Goal: Transaction & Acquisition: Obtain resource

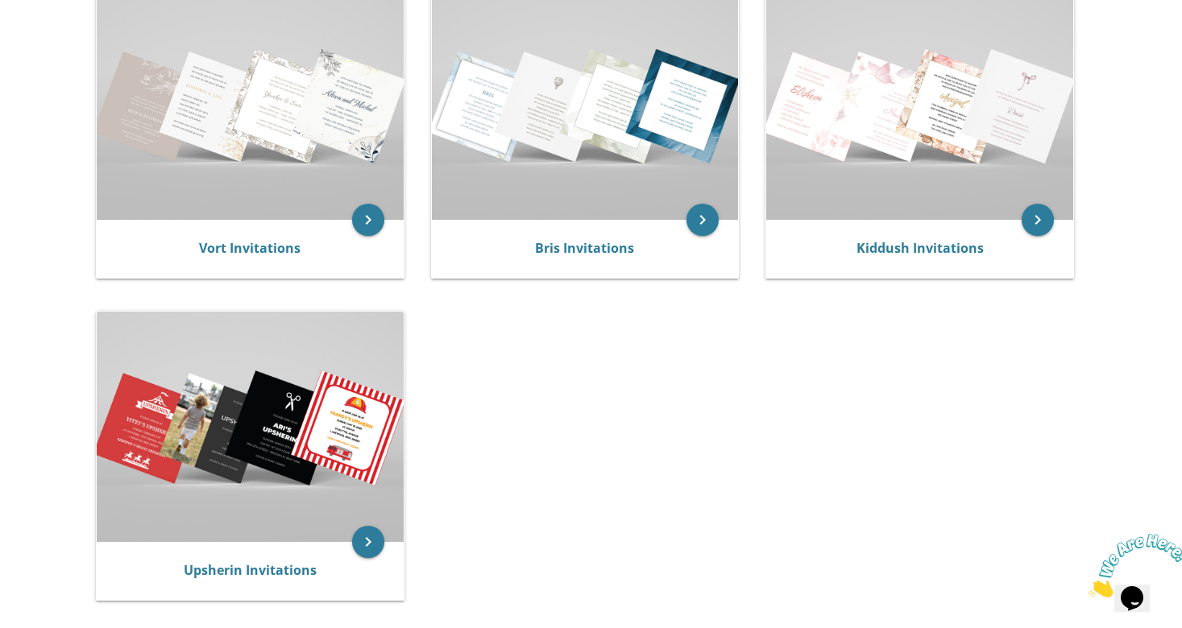
scroll to position [374, 0]
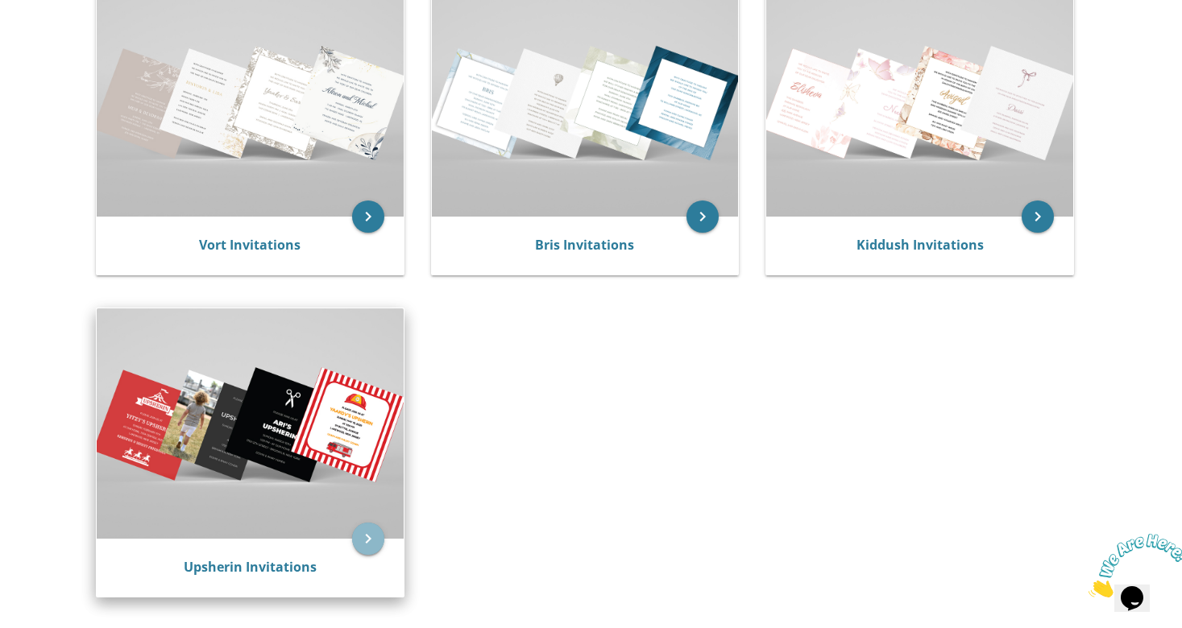
click at [372, 542] on icon "keyboard_arrow_right" at bounding box center [368, 539] width 32 height 32
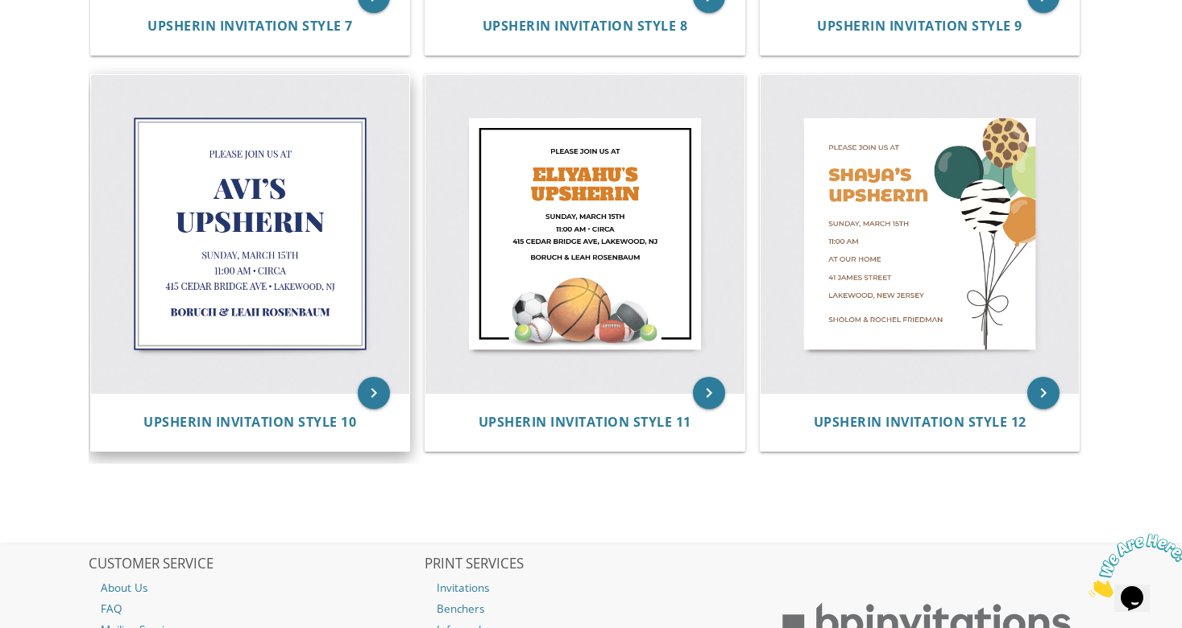
scroll to position [1469, 0]
click at [376, 384] on icon "keyboard_arrow_right" at bounding box center [374, 392] width 32 height 32
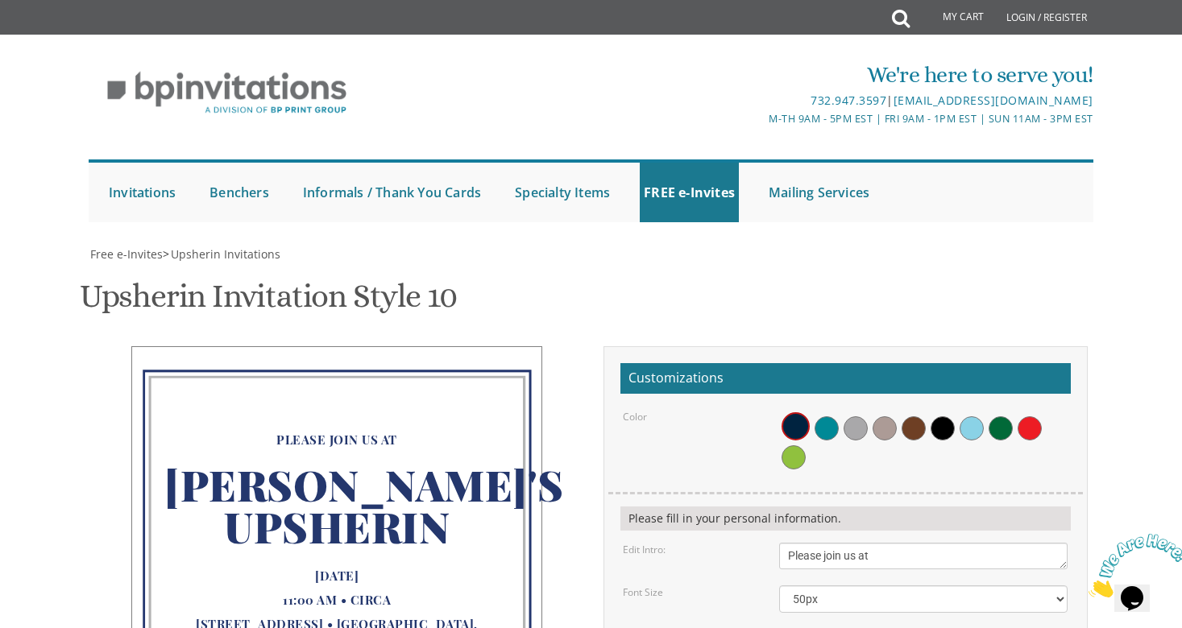
scroll to position [175, 0]
click at [339, 452] on div "[PERSON_NAME]'s Upsherin" at bounding box center [336, 508] width 345 height 112
click at [350, 452] on div "[PERSON_NAME]'s Upsherin" at bounding box center [336, 508] width 345 height 112
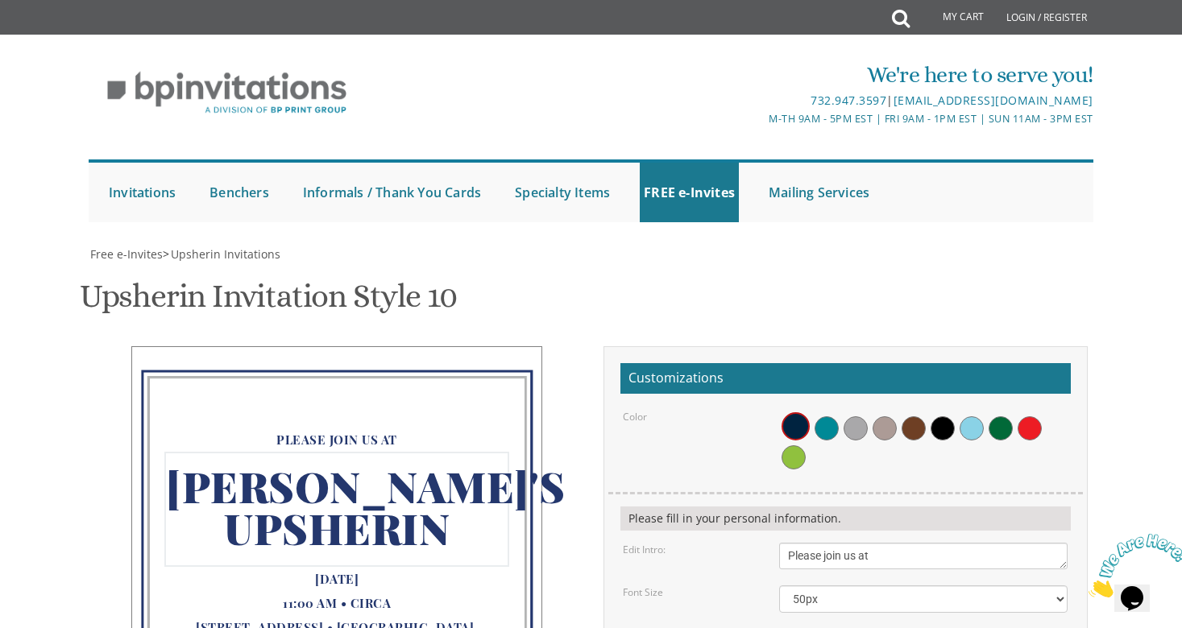
drag, startPoint x: 803, startPoint y: 469, endPoint x: 781, endPoint y: 469, distance: 22.6
type textarea "[PERSON_NAME]'s Upsherin"
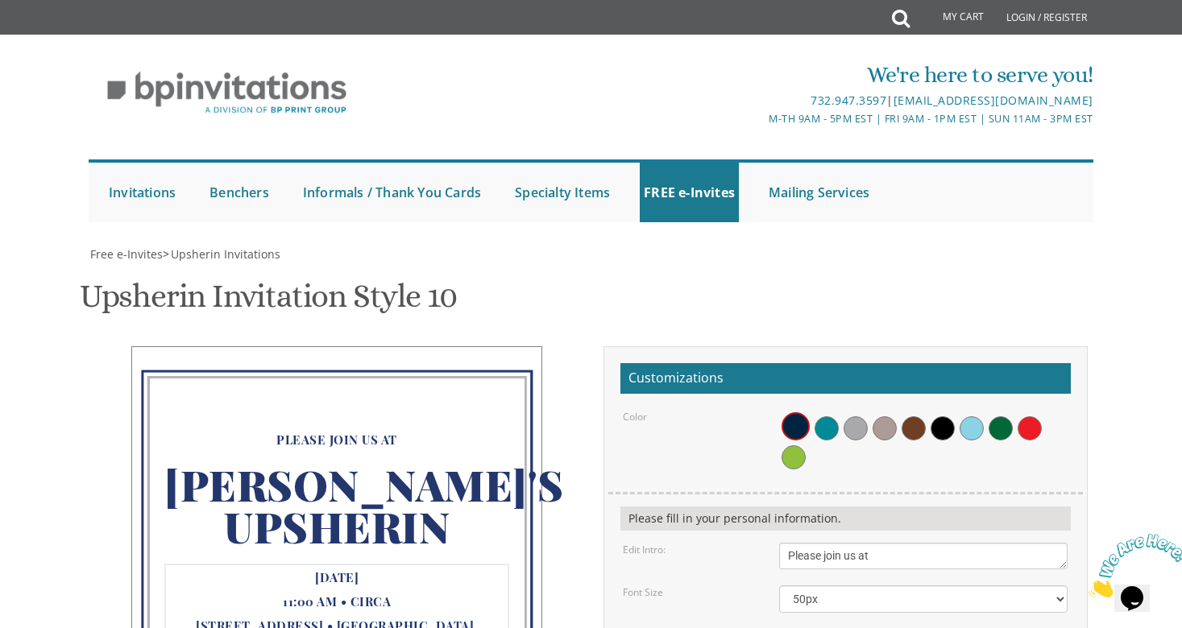
drag, startPoint x: 877, startPoint y: 528, endPoint x: 835, endPoint y: 531, distance: 42.0
drag, startPoint x: 789, startPoint y: 542, endPoint x: 798, endPoint y: 541, distance: 9.0
drag, startPoint x: 831, startPoint y: 547, endPoint x: 818, endPoint y: 547, distance: 12.9
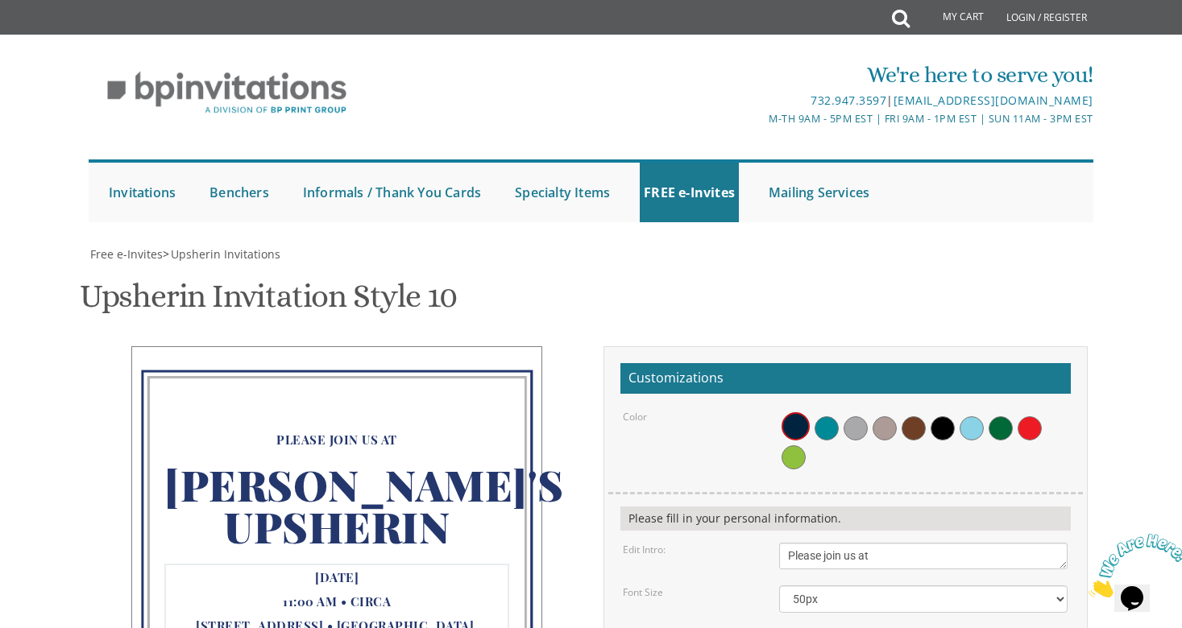
drag, startPoint x: 869, startPoint y: 544, endPoint x: 835, endPoint y: 543, distance: 34.6
drag, startPoint x: 789, startPoint y: 562, endPoint x: 806, endPoint y: 563, distance: 16.1
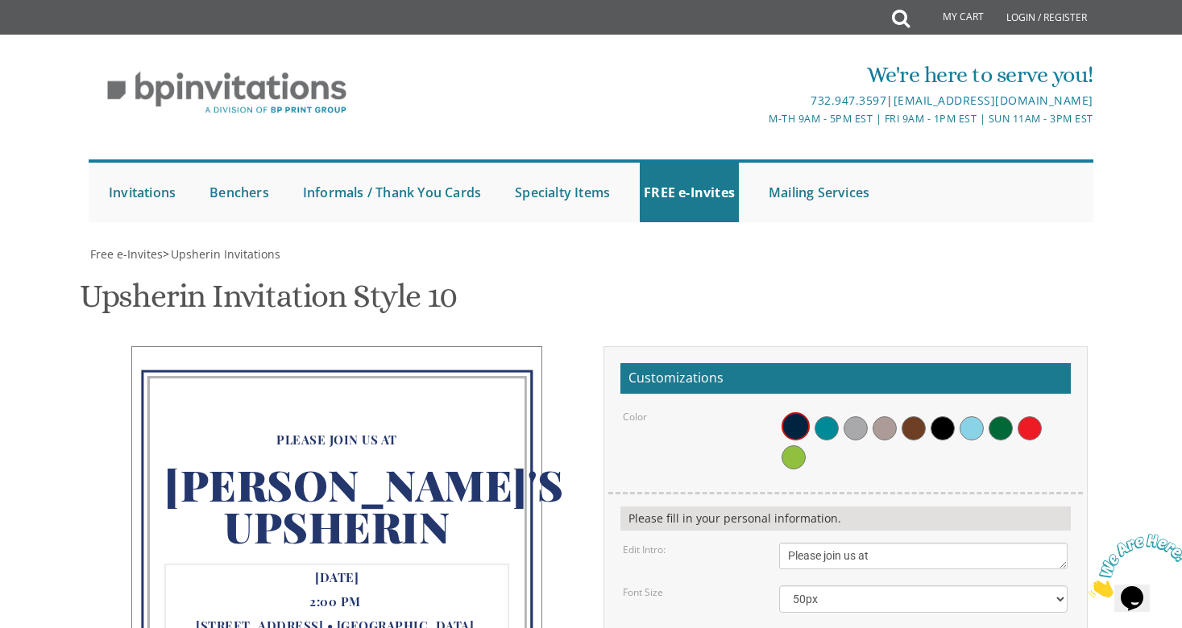
drag, startPoint x: 901, startPoint y: 559, endPoint x: 814, endPoint y: 563, distance: 86.3
drag, startPoint x: 946, startPoint y: 561, endPoint x: 875, endPoint y: 564, distance: 71.0
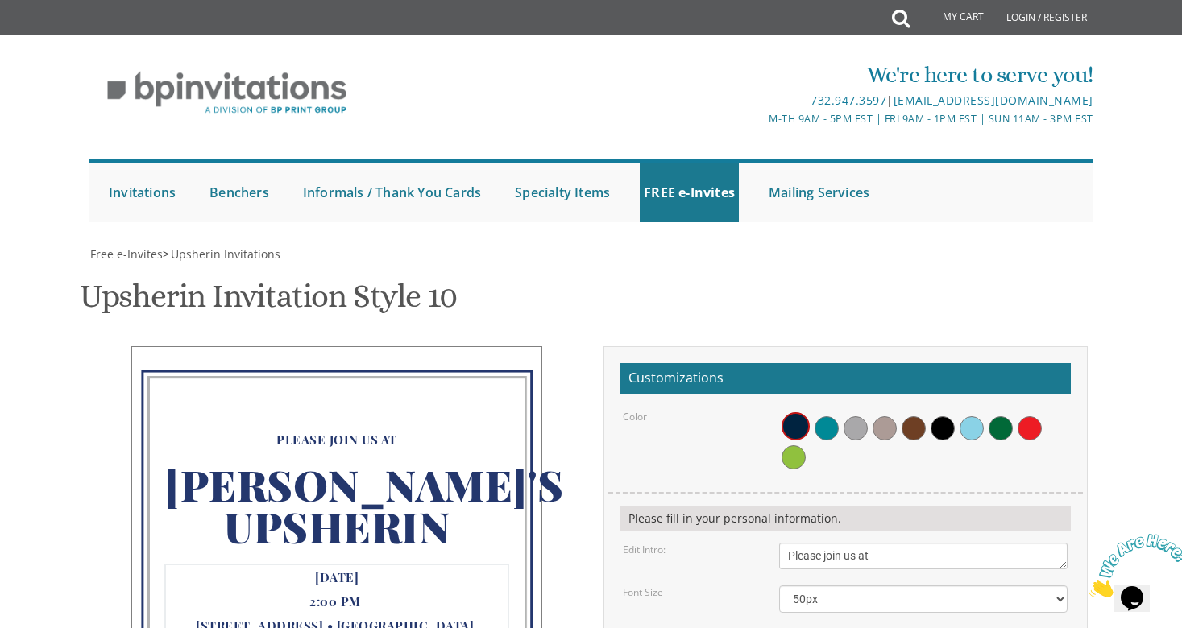
type textarea "[DATE] 2:00 PM [STREET_ADDRESS] • [GEOGRAPHIC_DATA], [GEOGRAPHIC_DATA]"
drag, startPoint x: 789, startPoint y: 509, endPoint x: 824, endPoint y: 509, distance: 35.4
drag, startPoint x: 877, startPoint y: 508, endPoint x: 852, endPoint y: 508, distance: 25.0
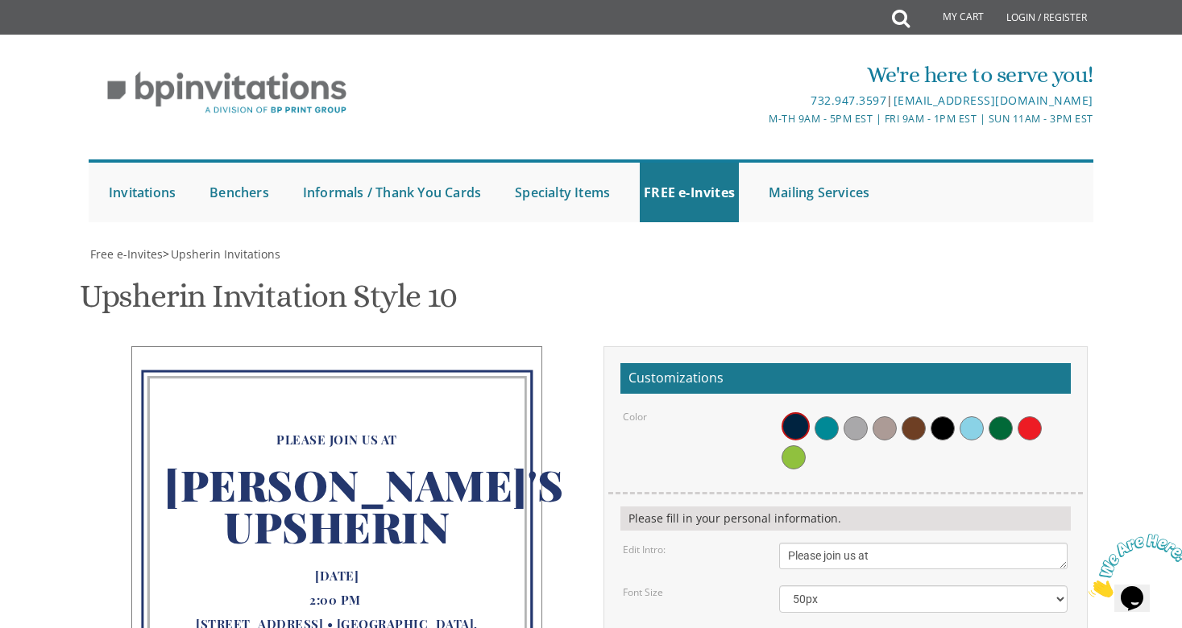
drag, startPoint x: 945, startPoint y: 506, endPoint x: 885, endPoint y: 507, distance: 60.4
type textarea "[PERSON_NAME] & [PERSON_NAME]"
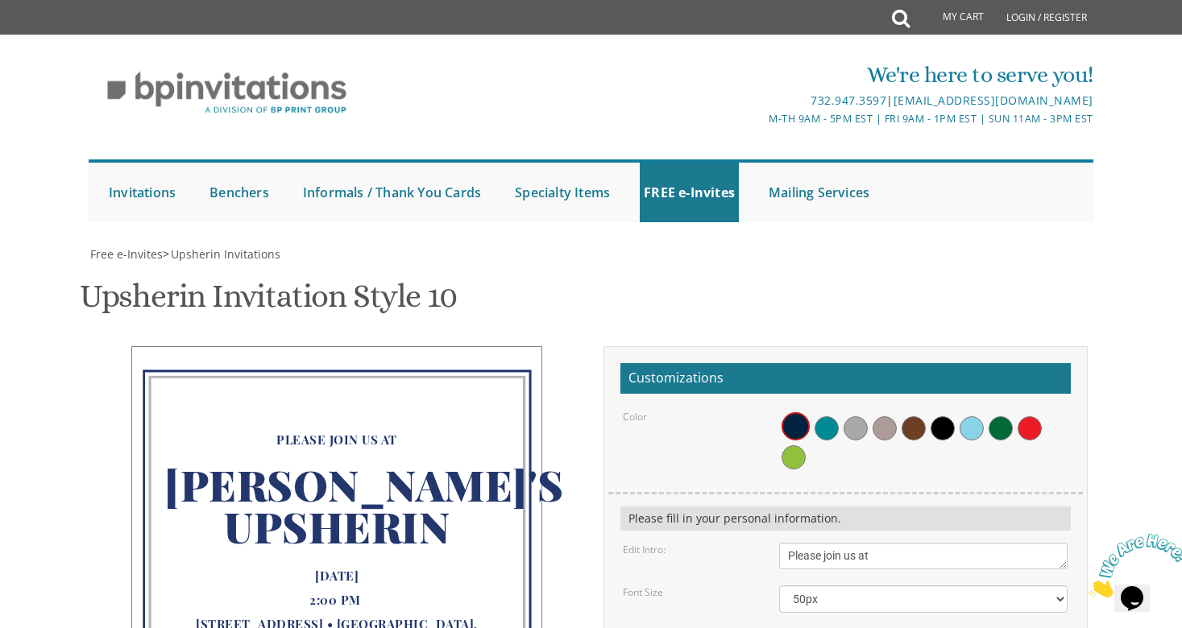
type input "[EMAIL_ADDRESS][DOMAIN_NAME]"
